Goal: Task Accomplishment & Management: Manage account settings

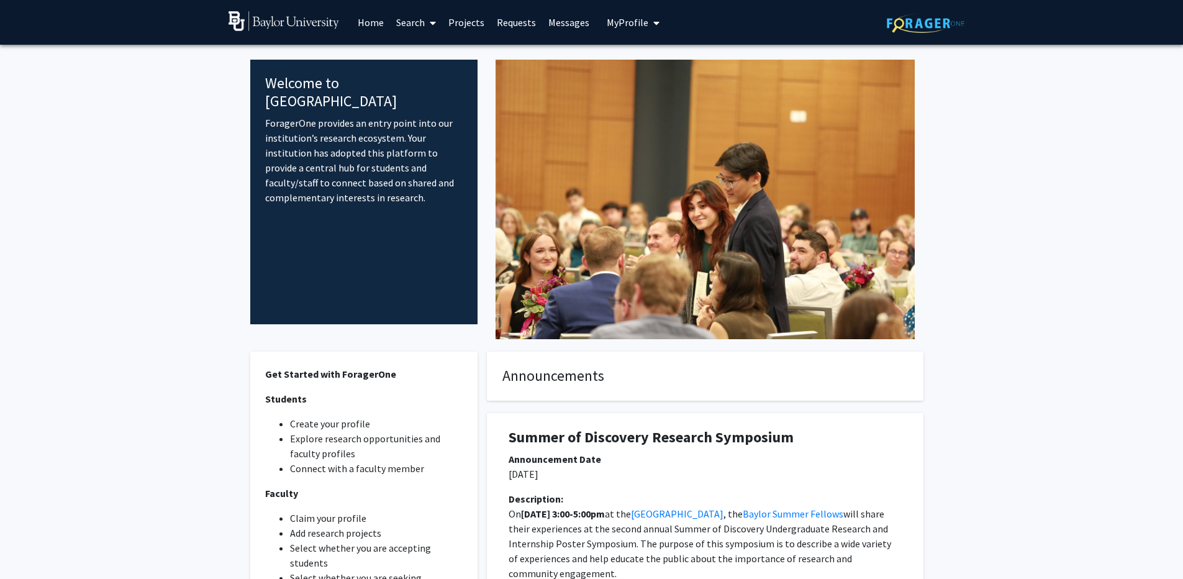
click at [455, 27] on link "Projects" at bounding box center [466, 22] width 48 height 43
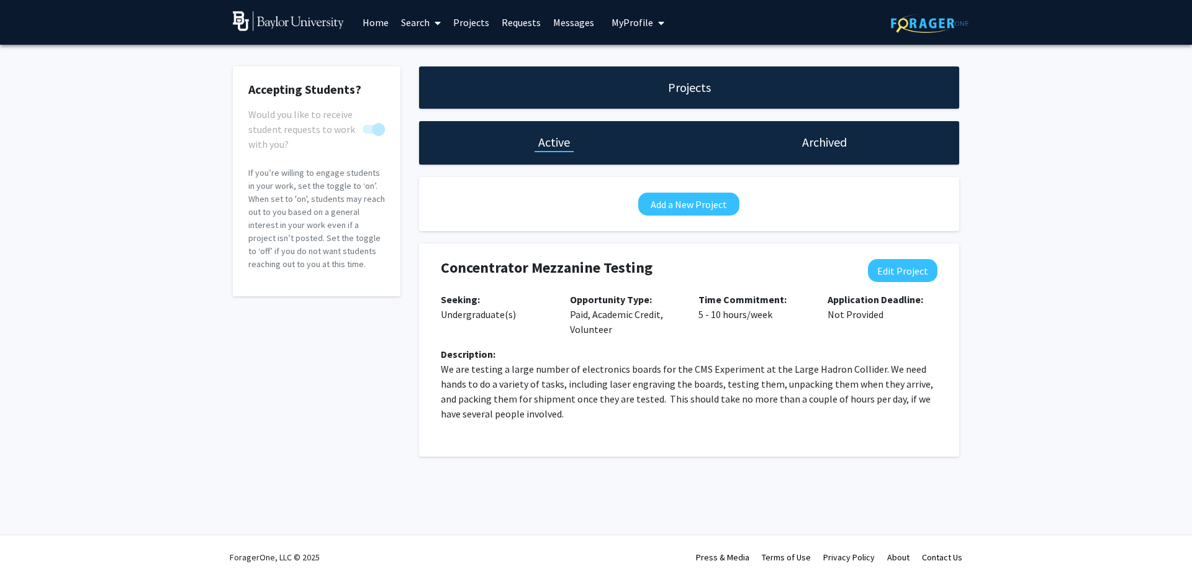
click at [567, 25] on link "Messages" at bounding box center [573, 22] width 53 height 43
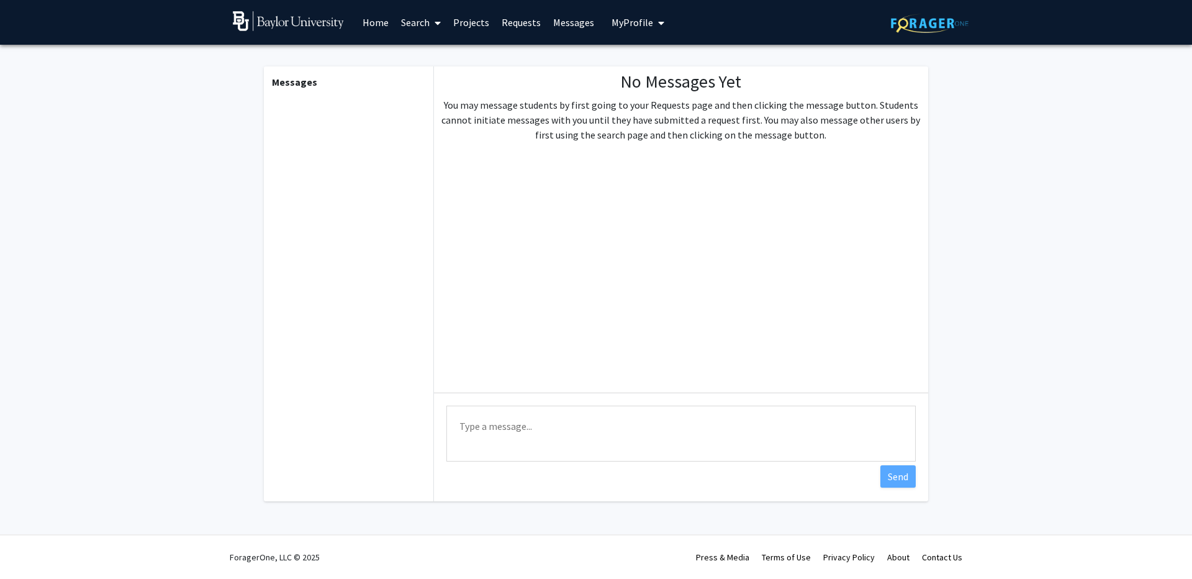
click at [523, 27] on link "Requests" at bounding box center [522, 22] width 52 height 43
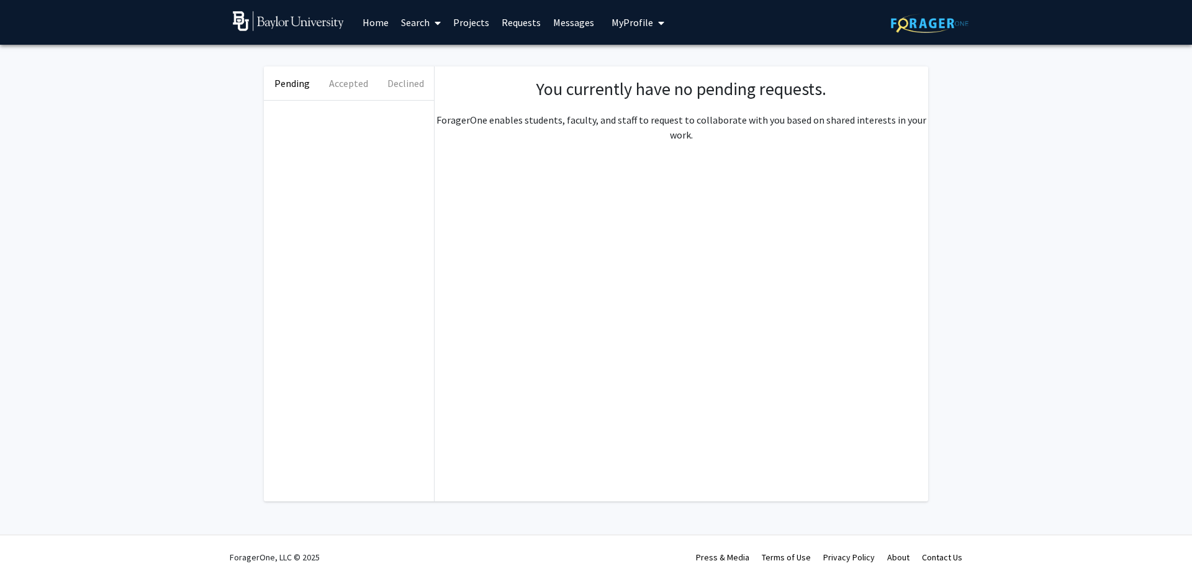
click at [461, 27] on link "Projects" at bounding box center [471, 22] width 48 height 43
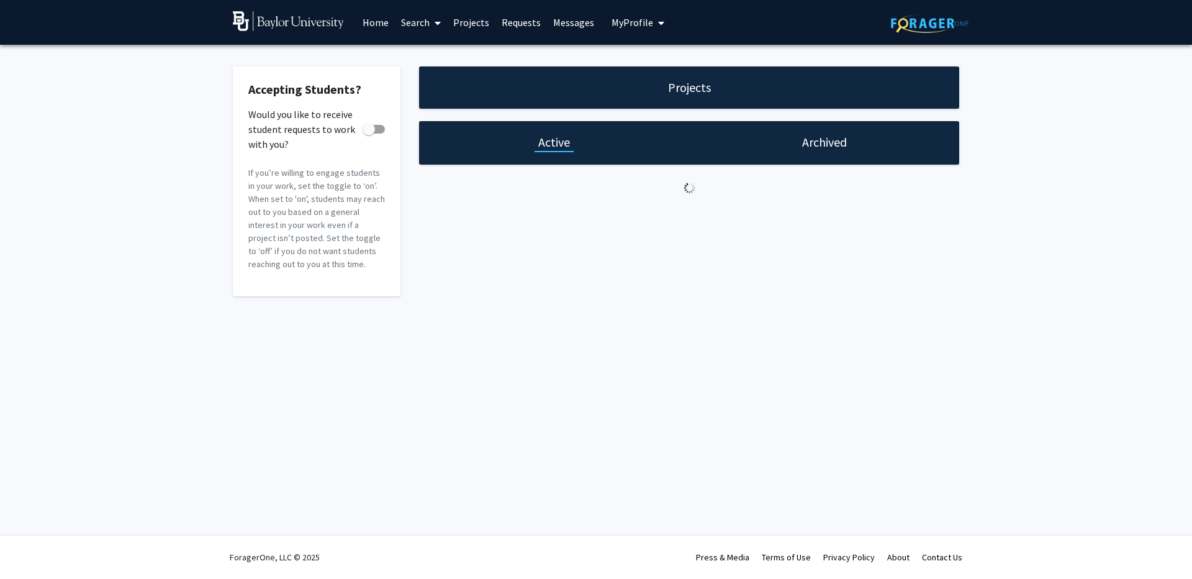
checkbox input "true"
